Goal: Information Seeking & Learning: Find specific page/section

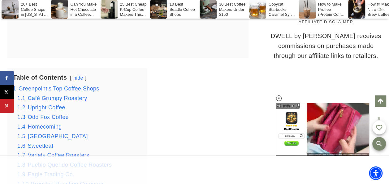
scroll to position [691, 0]
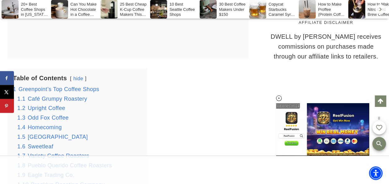
click at [79, 153] on span "Variety Coffee Roasters" at bounding box center [59, 156] width 62 height 6
